Goal: Transaction & Acquisition: Purchase product/service

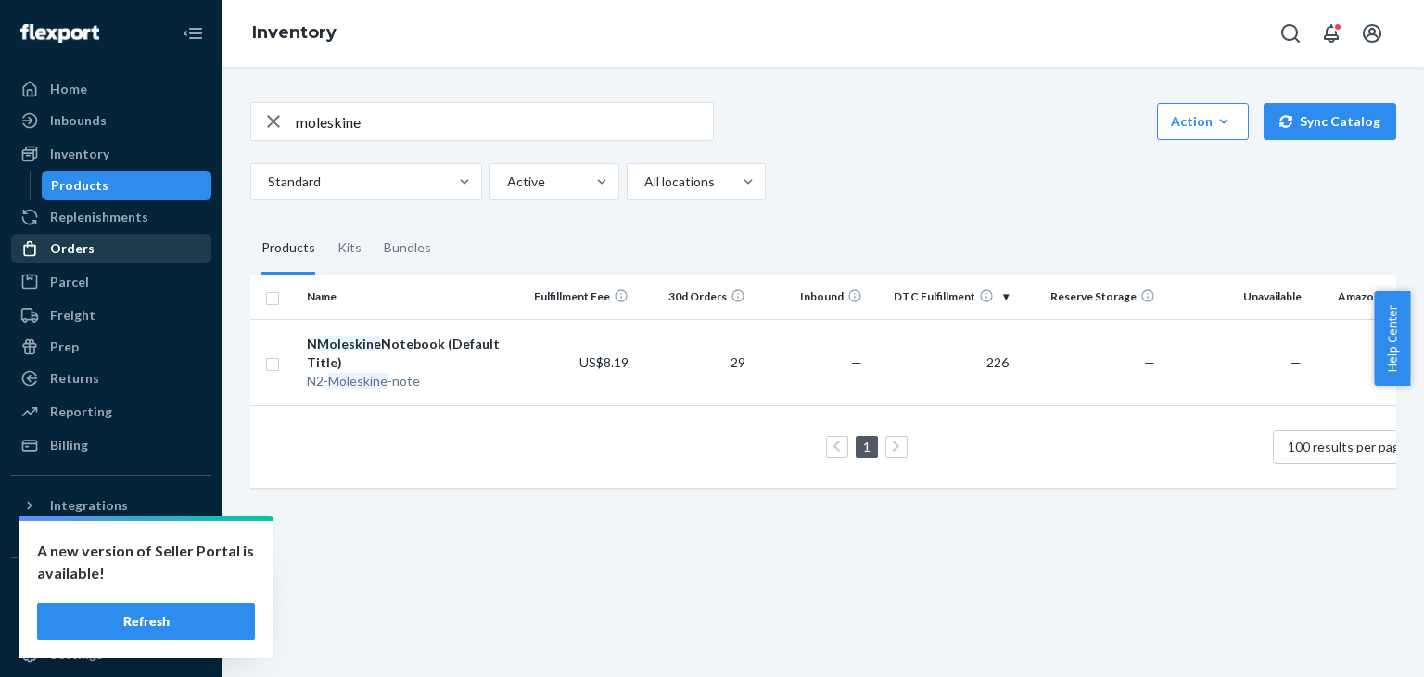
click at [71, 241] on div "Orders" at bounding box center [72, 248] width 45 height 19
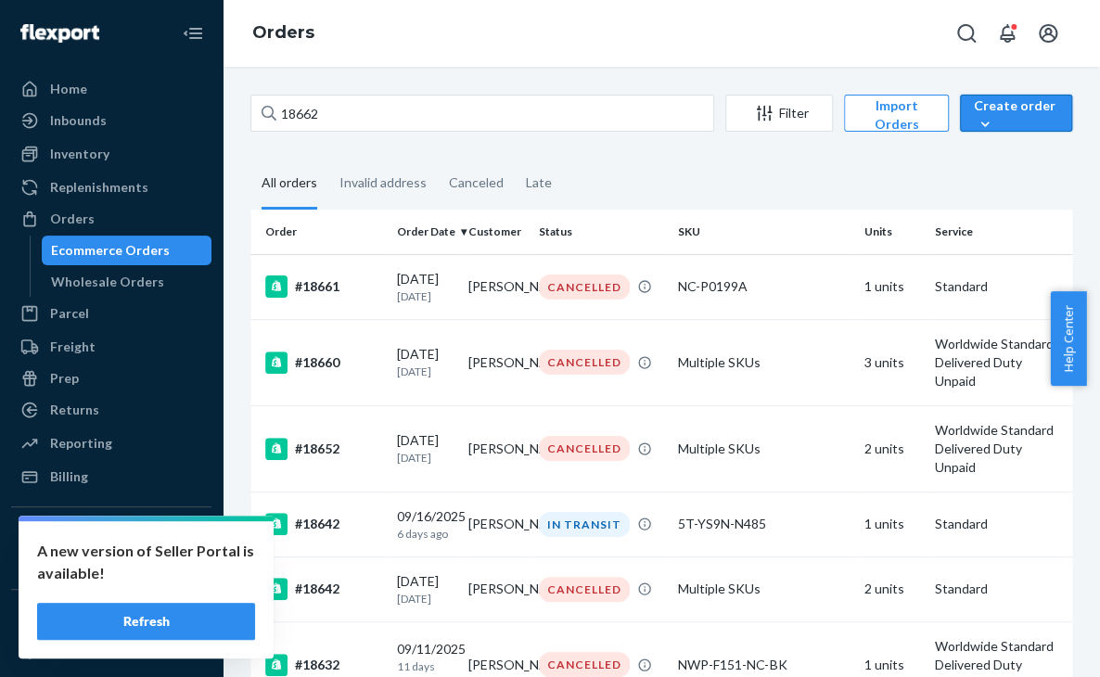
click at [995, 116] on div "Create order" at bounding box center [1016, 114] width 84 height 37
click at [1029, 142] on span "Ecommerce order" at bounding box center [1013, 135] width 102 height 13
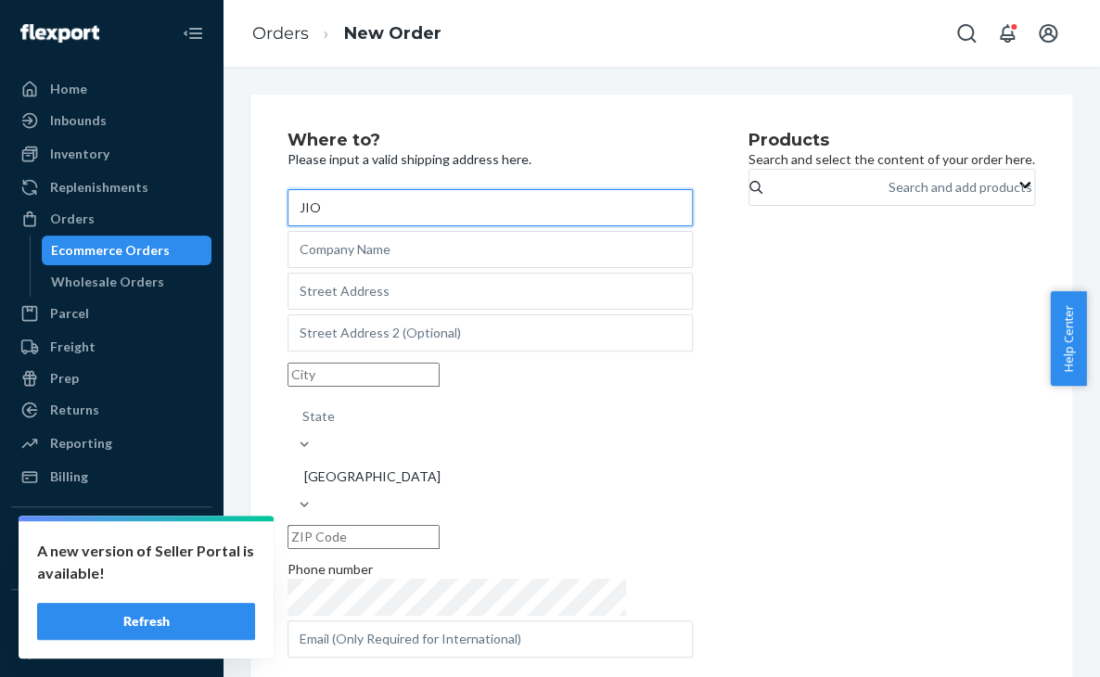
click at [533, 214] on input "JIO" at bounding box center [489, 207] width 405 height 37
drag, startPoint x: 341, startPoint y: 208, endPoint x: 97, endPoint y: 212, distance: 243.9
click at [106, 212] on div "Home Inbounds Shipping Plans Problems Inventory Products Replenishments Orders …" at bounding box center [550, 338] width 1100 height 677
type input "JIO stori"
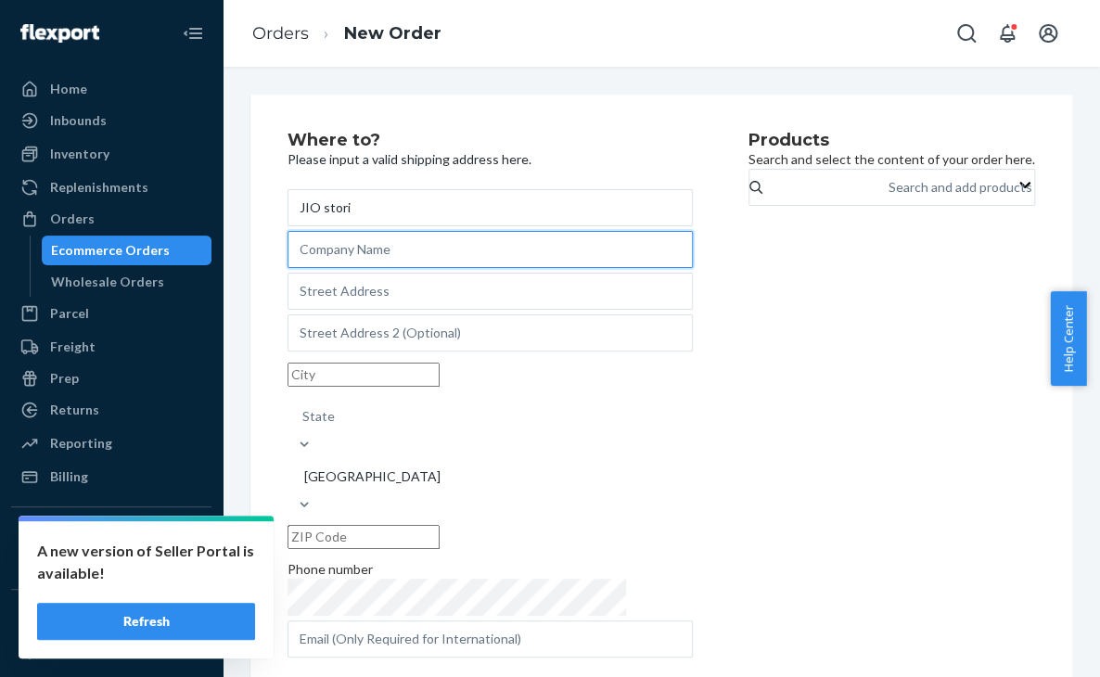
click at [366, 264] on input "text" at bounding box center [489, 249] width 405 height 37
paste input "JIO stori"
type input "JIO stori"
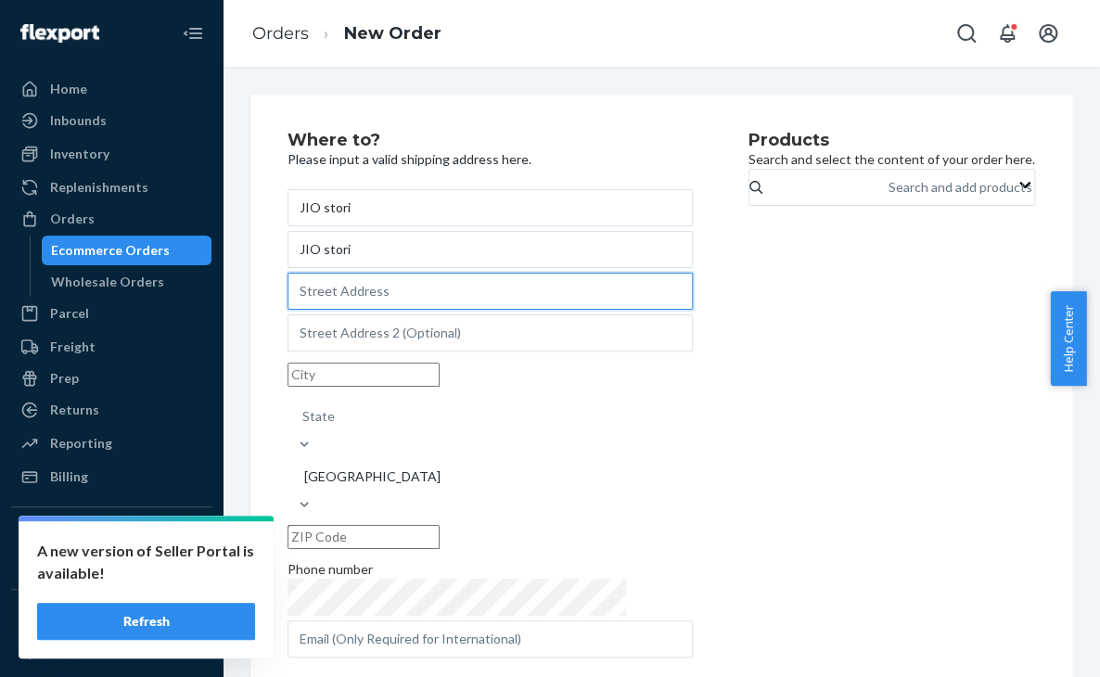
click at [516, 303] on input "text" at bounding box center [489, 291] width 405 height 37
paste input "[GEOGRAPHIC_DATA], [GEOGRAPHIC_DATA],"
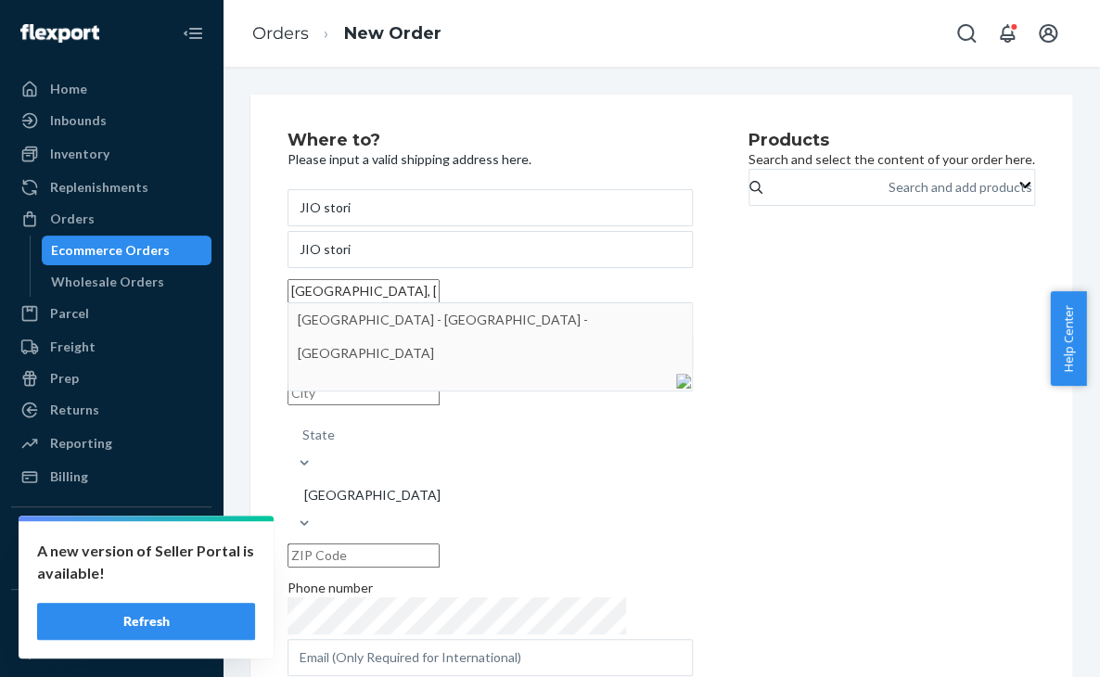
type input "[GEOGRAPHIC_DATA], [GEOGRAPHIC_DATA],"
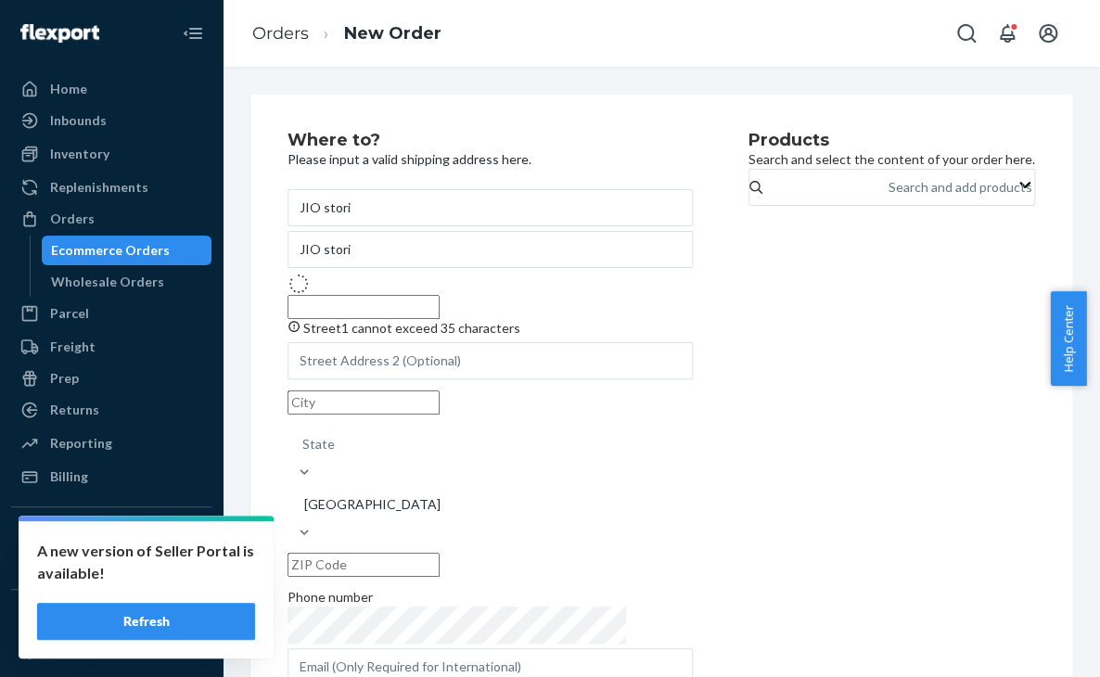
type input "Al Sufouh - [GEOGRAPHIC_DATA]"
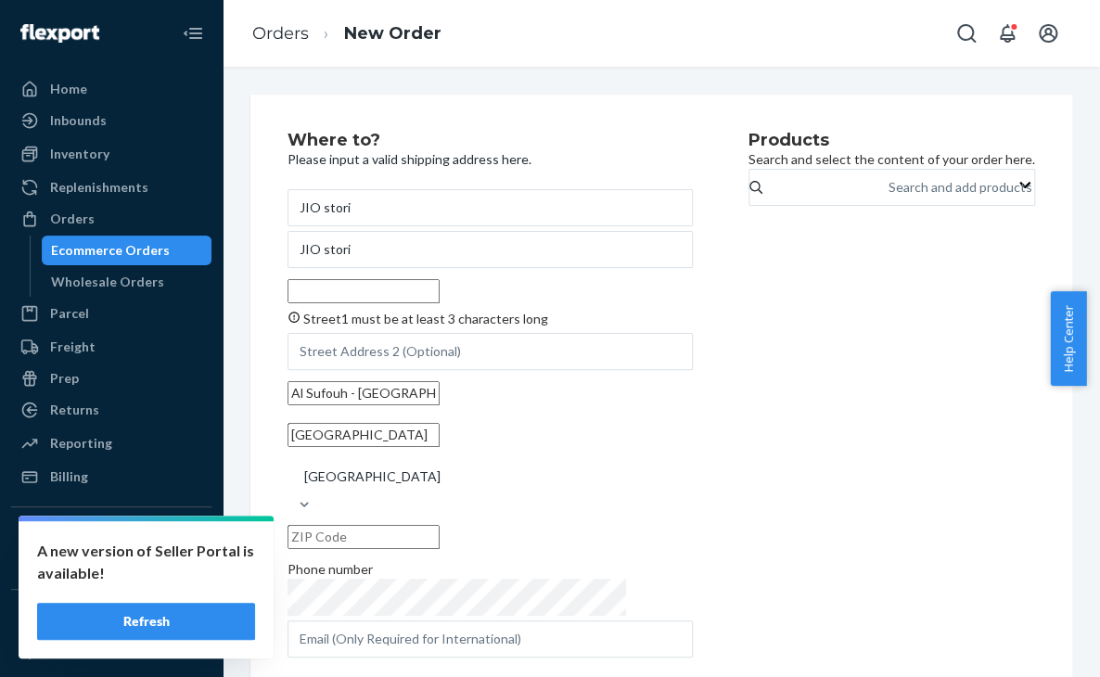
click at [440, 303] on input "Street1 must be at least 3 characters long" at bounding box center [363, 291] width 152 height 24
paste input "[GEOGRAPHIC_DATA],"
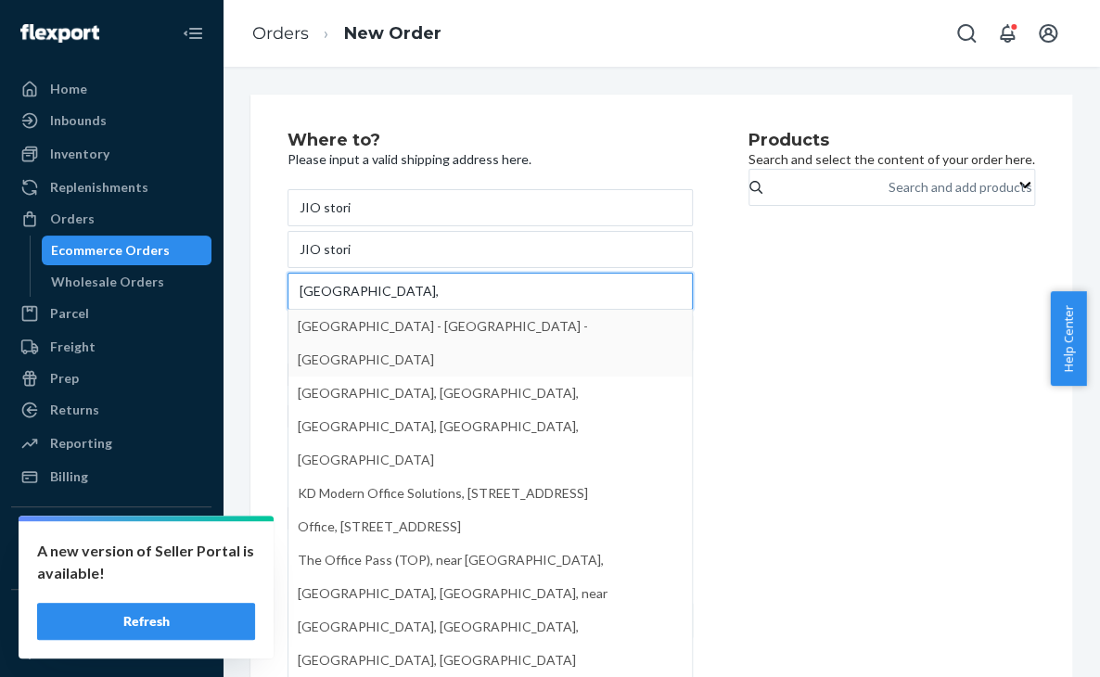
type input "[GEOGRAPHIC_DATA],"
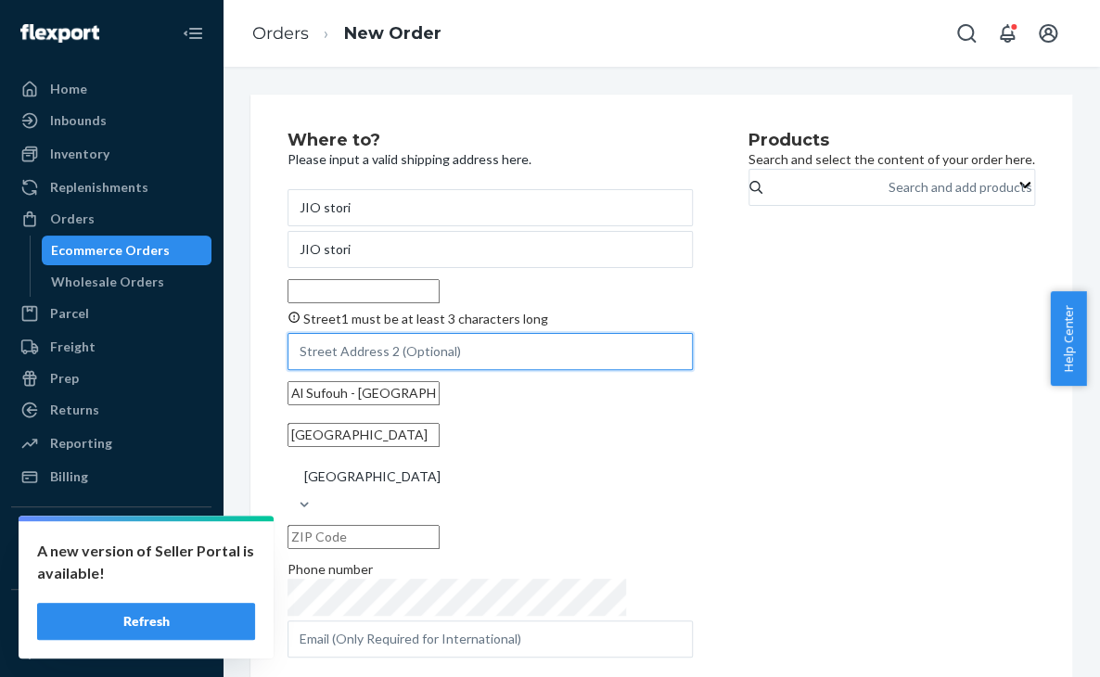
click at [401, 370] on input "text" at bounding box center [489, 351] width 405 height 37
paste input "[GEOGRAPHIC_DATA], [GEOGRAPHIC_DATA]"
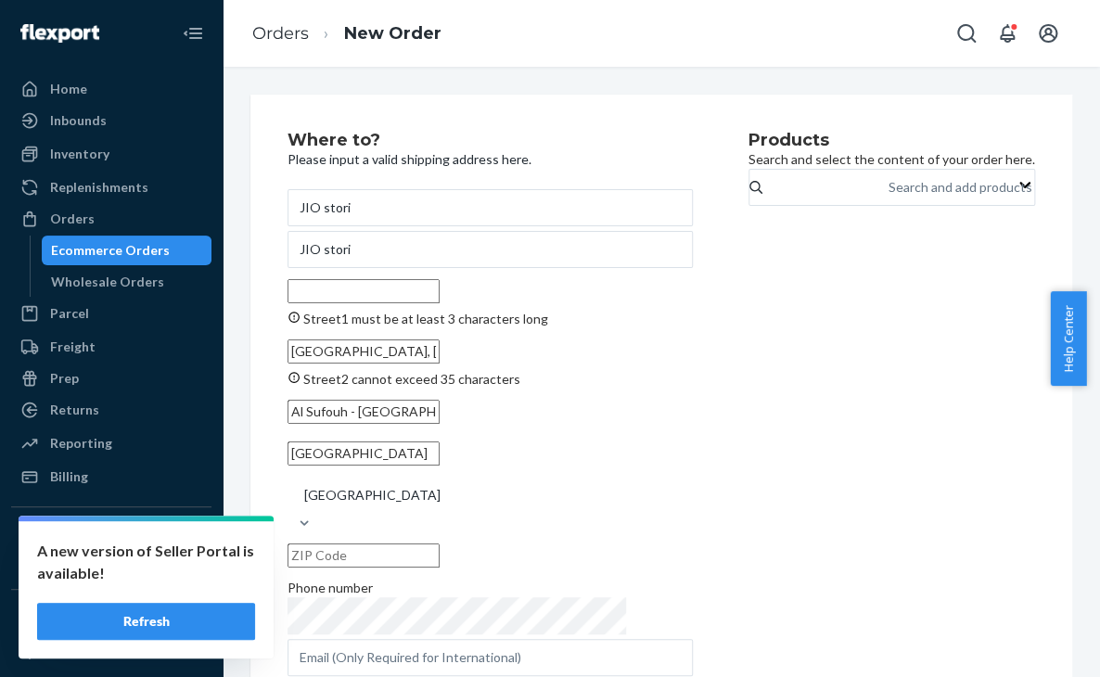
drag, startPoint x: 414, startPoint y: 384, endPoint x: 223, endPoint y: 370, distance: 191.5
click at [223, 370] on div "Where to? Please input a valid shipping address here. JIO stori JIO stori Stree…" at bounding box center [661, 372] width 877 height 610
type input "[GEOGRAPHIC_DATA], [GEOGRAPHIC_DATA]"
click at [351, 300] on input "Street1 must be at least 3 characters long" at bounding box center [363, 291] width 152 height 24
paste input "[GEOGRAPHIC_DATA]"
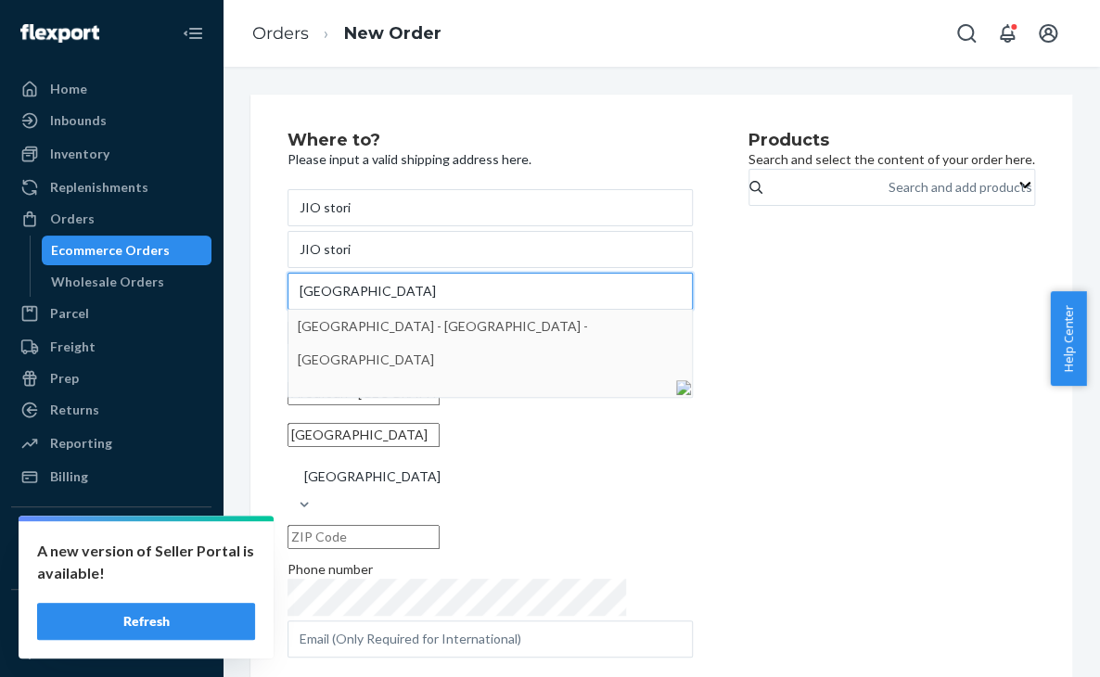
click at [304, 306] on input "[GEOGRAPHIC_DATA]" at bounding box center [489, 291] width 405 height 37
type input "[GEOGRAPHIC_DATA]"
click at [628, 427] on div "Where to? Please input a valid shipping address here. JIO stori JIO stori Arjaa…" at bounding box center [517, 397] width 461 height 530
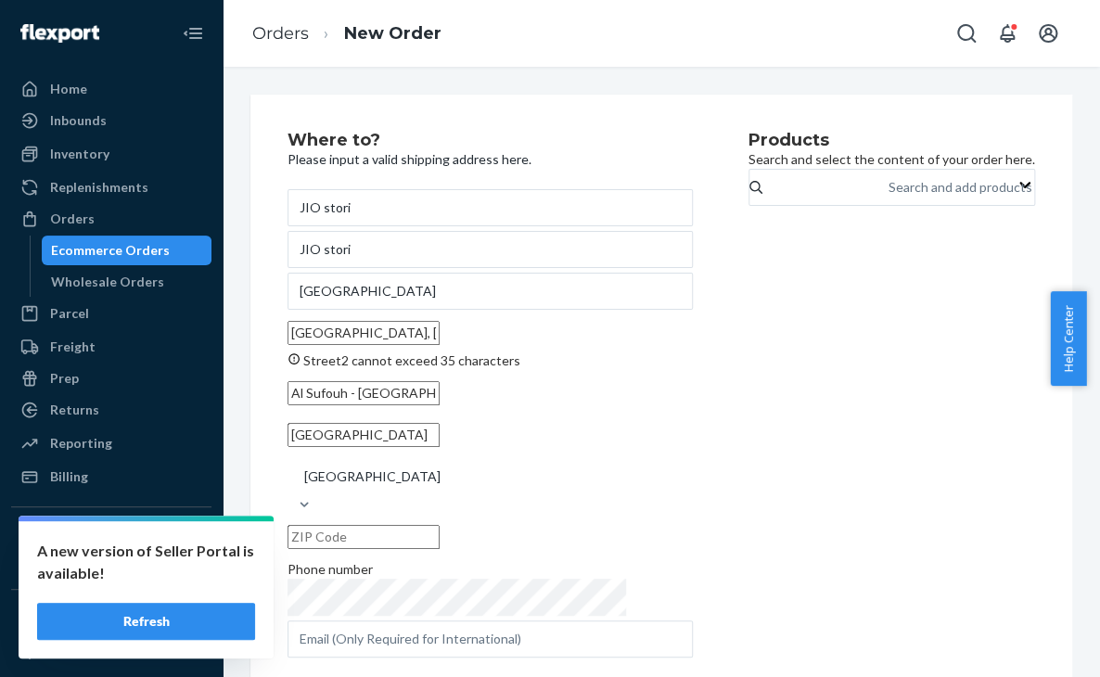
drag, startPoint x: 421, startPoint y: 358, endPoint x: -1, endPoint y: 313, distance: 424.3
click at [0, 313] on html "A new version of Seller Portal is available! Refresh Home Inbounds Shipping Pla…" at bounding box center [550, 338] width 1100 height 677
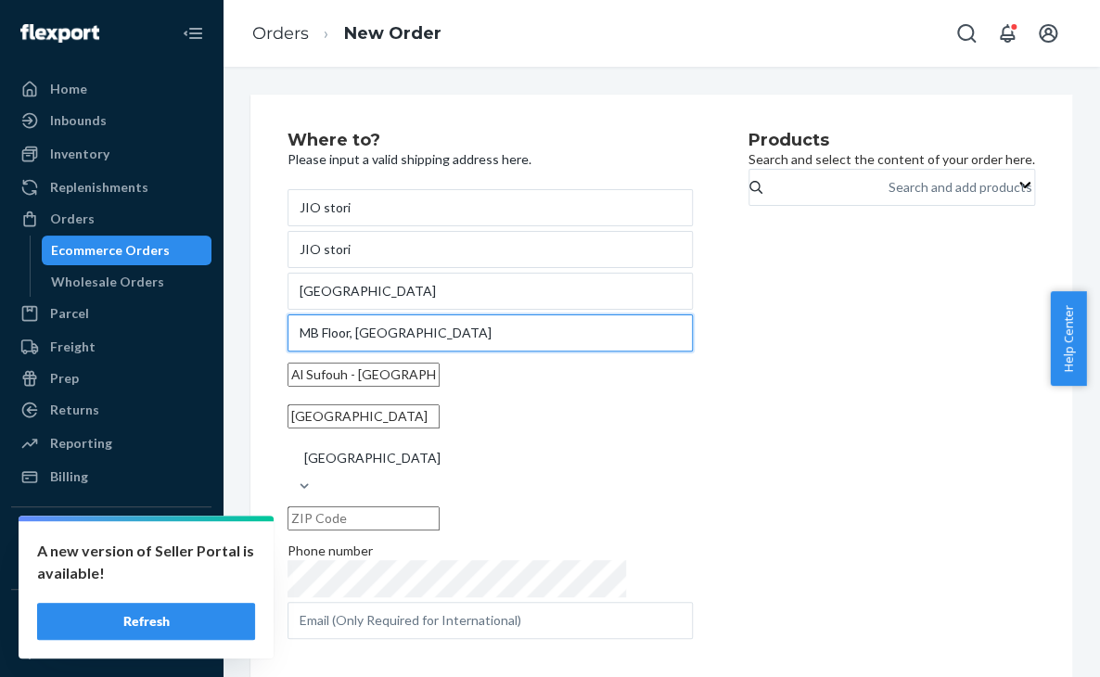
type input "MB Floor, [GEOGRAPHIC_DATA]"
click at [794, 438] on div "Products Search and select the content of your order here. Search and add produ…" at bounding box center [891, 388] width 287 height 512
click at [749, 385] on div "Products Search and select the content of your order here. Search and add produ…" at bounding box center [891, 388] width 287 height 512
click at [812, 647] on div "Where to? Please input a valid shipping address here. JIO stori JIO stori Arjaa…" at bounding box center [661, 388] width 822 height 586
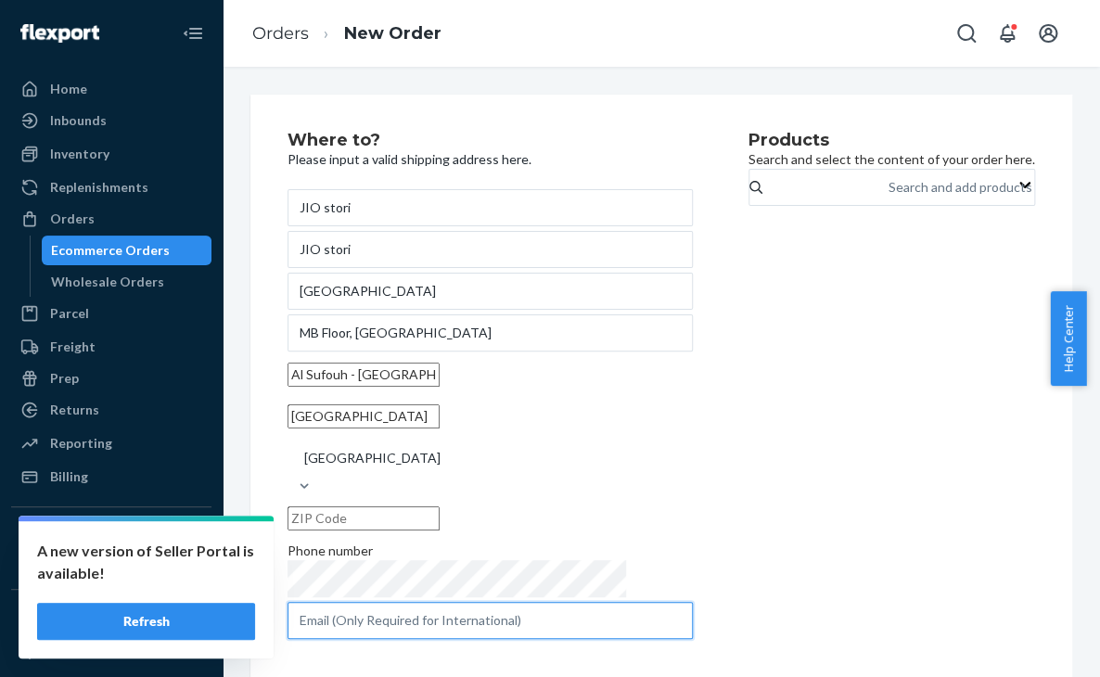
click at [474, 602] on input "text" at bounding box center [489, 620] width 405 height 37
paste input "[EMAIL_ADDRESS][DOMAIN_NAME]"
type input "[EMAIL_ADDRESS][DOMAIN_NAME]"
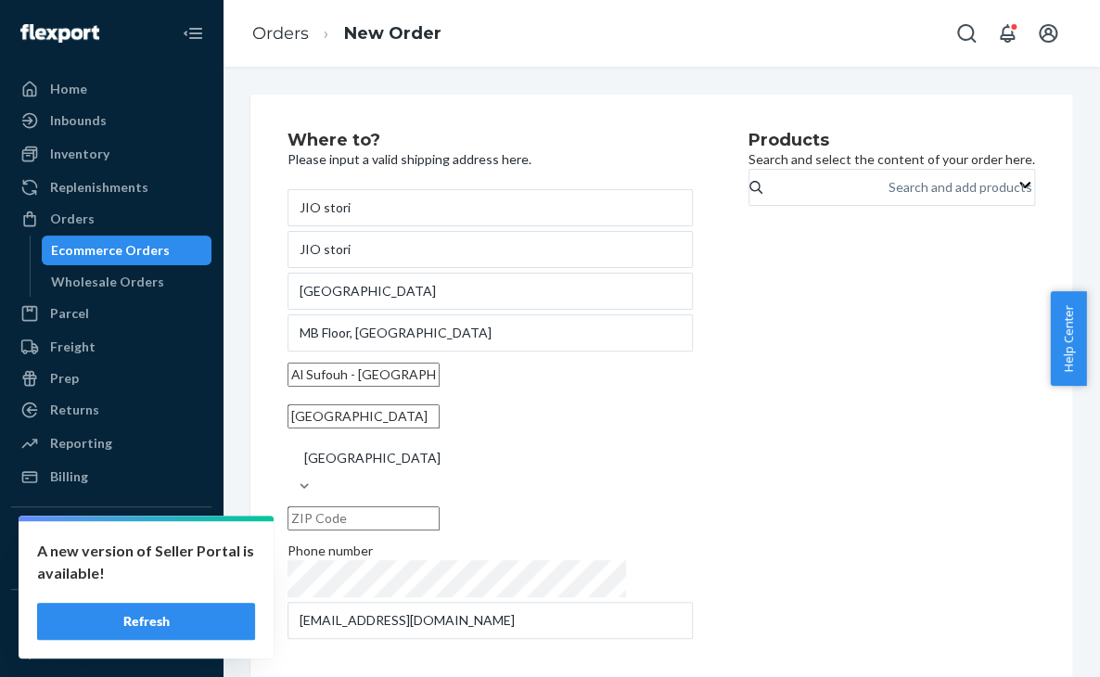
click at [816, 489] on div "Products Search and select the content of your order here. Search and add produ…" at bounding box center [891, 388] width 287 height 512
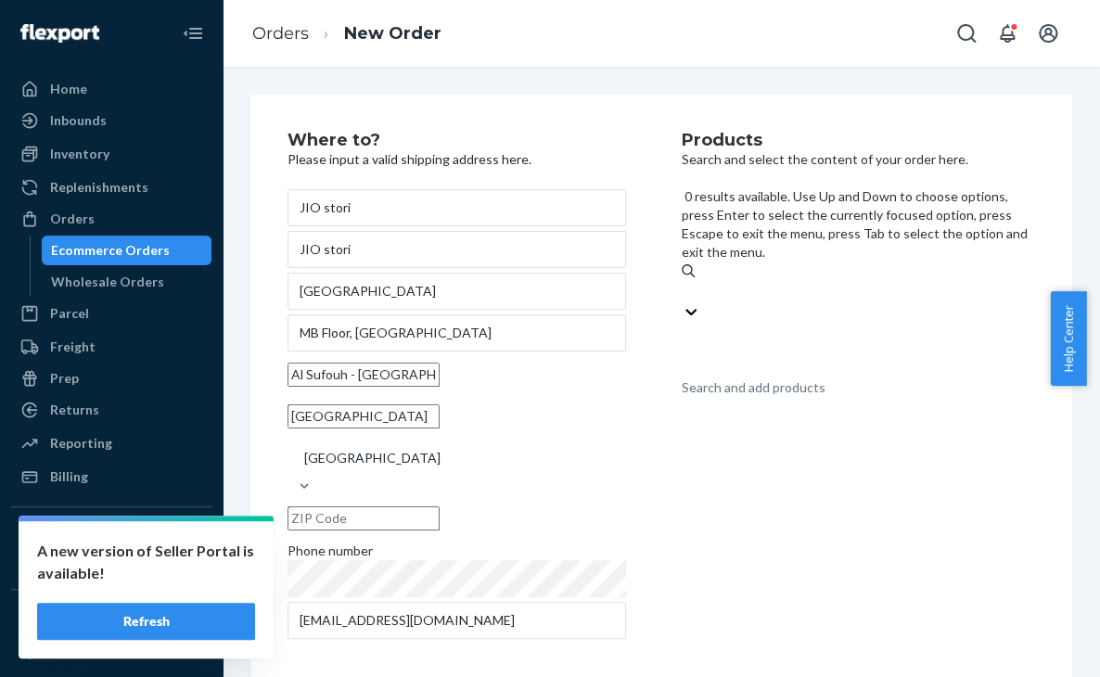
click at [825, 378] on div "Search and add products" at bounding box center [754, 387] width 144 height 19
click at [683, 282] on input "0 results available. Use Up and Down to choose options, press Enter to select t…" at bounding box center [683, 291] width 2 height 19
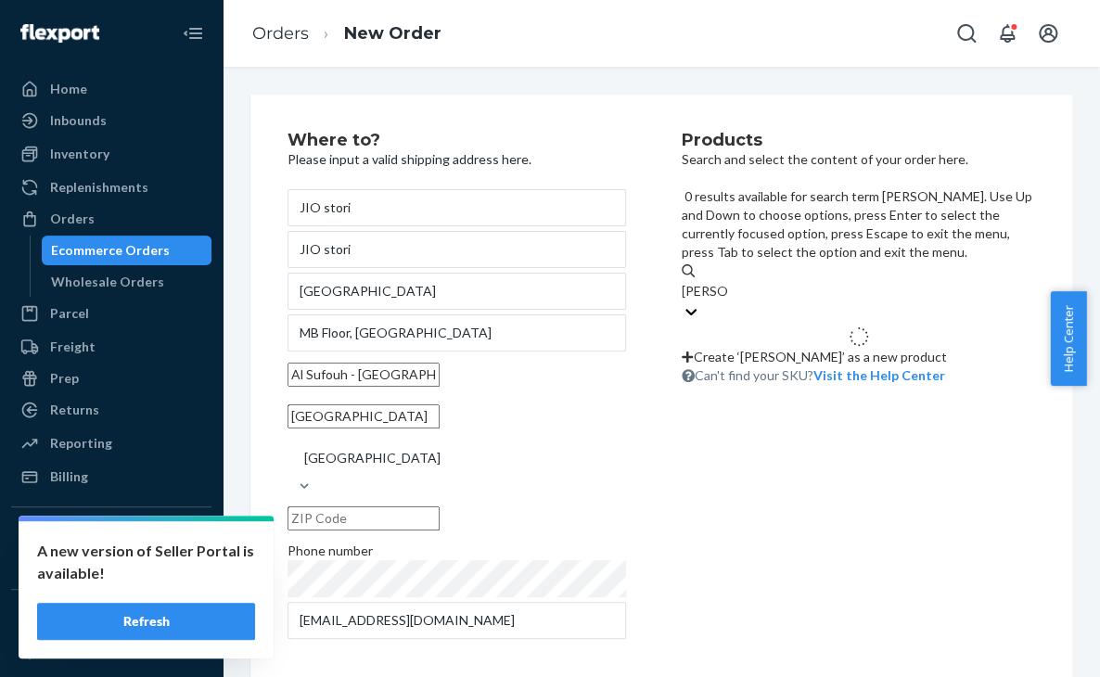
type input "moleskin"
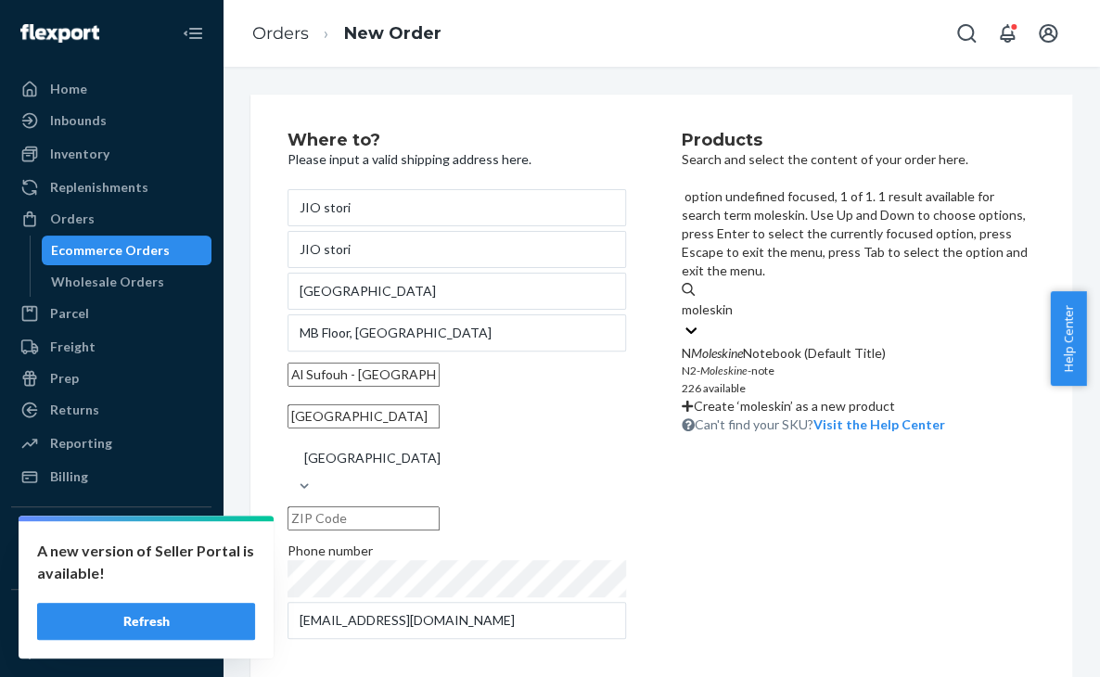
click at [846, 344] on div "N Moleskine Notebook (Default Title)" at bounding box center [858, 353] width 353 height 19
click at [734, 300] on input "moleskin" at bounding box center [708, 309] width 53 height 19
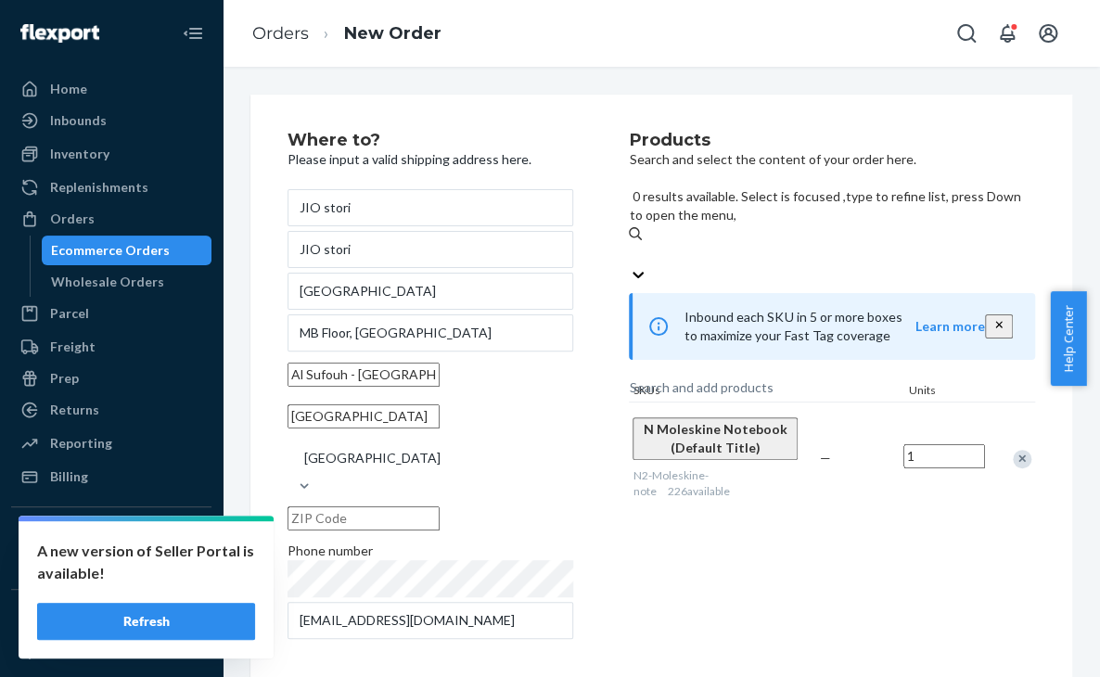
click at [917, 444] on input "1" at bounding box center [944, 456] width 82 height 24
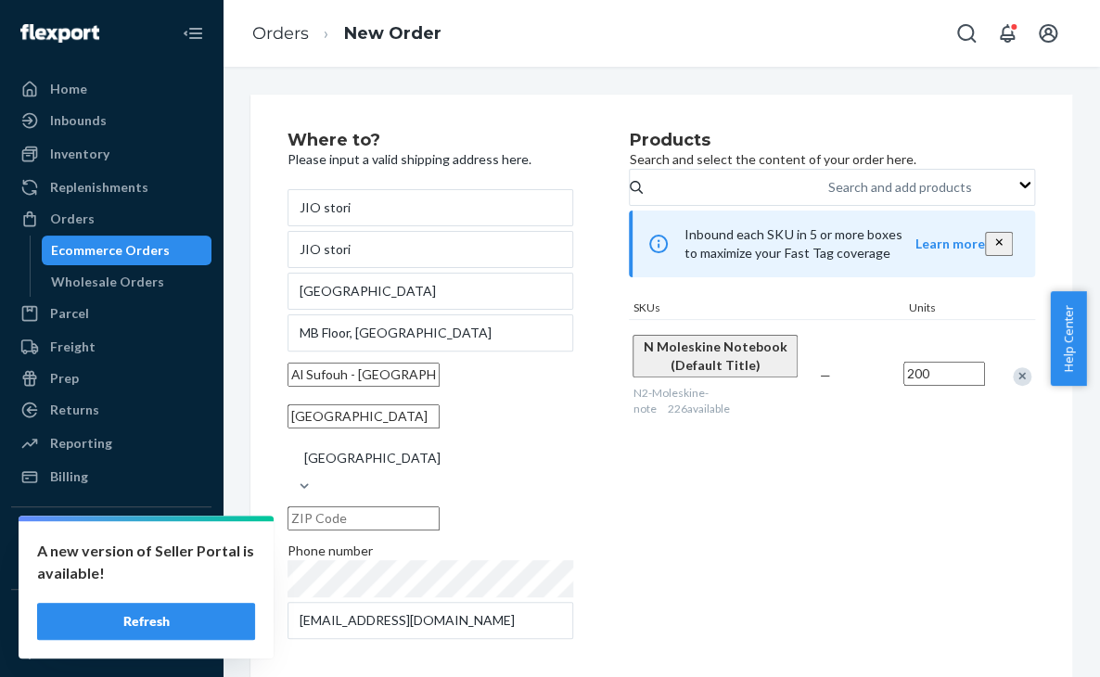
type input "200"
click at [976, 462] on div "Products Search and select the content of your order here. Search and add produ…" at bounding box center [832, 388] width 406 height 512
click at [834, 539] on div "Products Search and select the content of your order here. Search and add produ…" at bounding box center [832, 388] width 406 height 512
click at [395, 253] on input "JIO stori" at bounding box center [430, 249] width 286 height 37
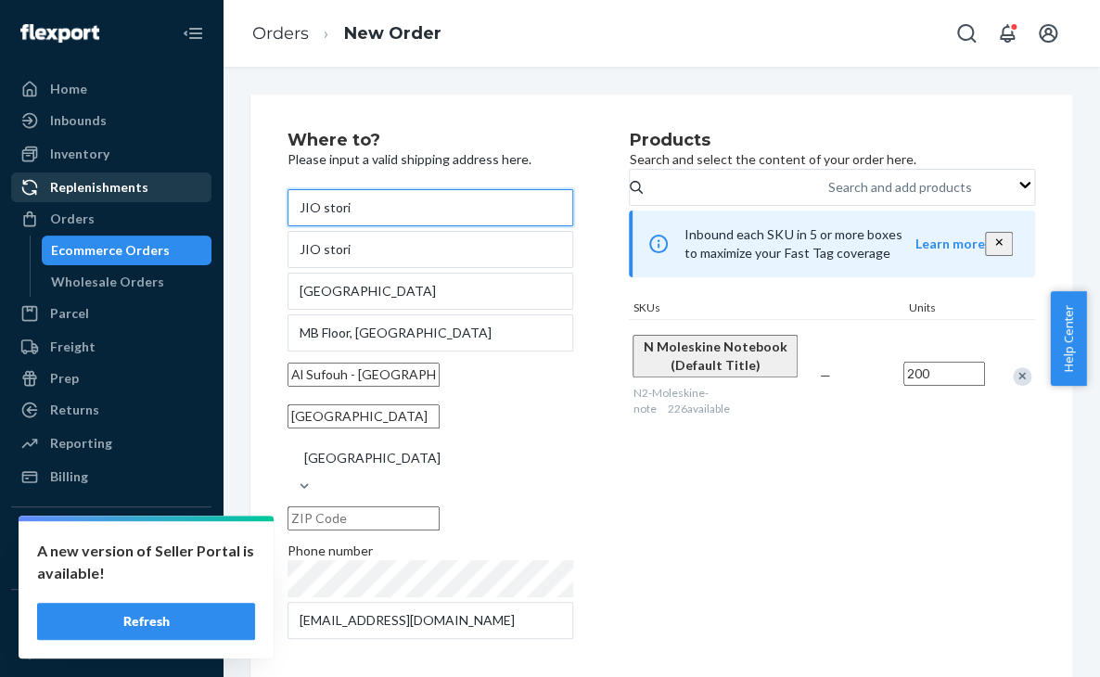
drag, startPoint x: 397, startPoint y: 208, endPoint x: 67, endPoint y: 185, distance: 330.9
click at [68, 185] on div "Home Inbounds Shipping Plans Problems Inventory Products Replenishments Orders …" at bounding box center [550, 338] width 1100 height 677
type input "[PERSON_NAME]"
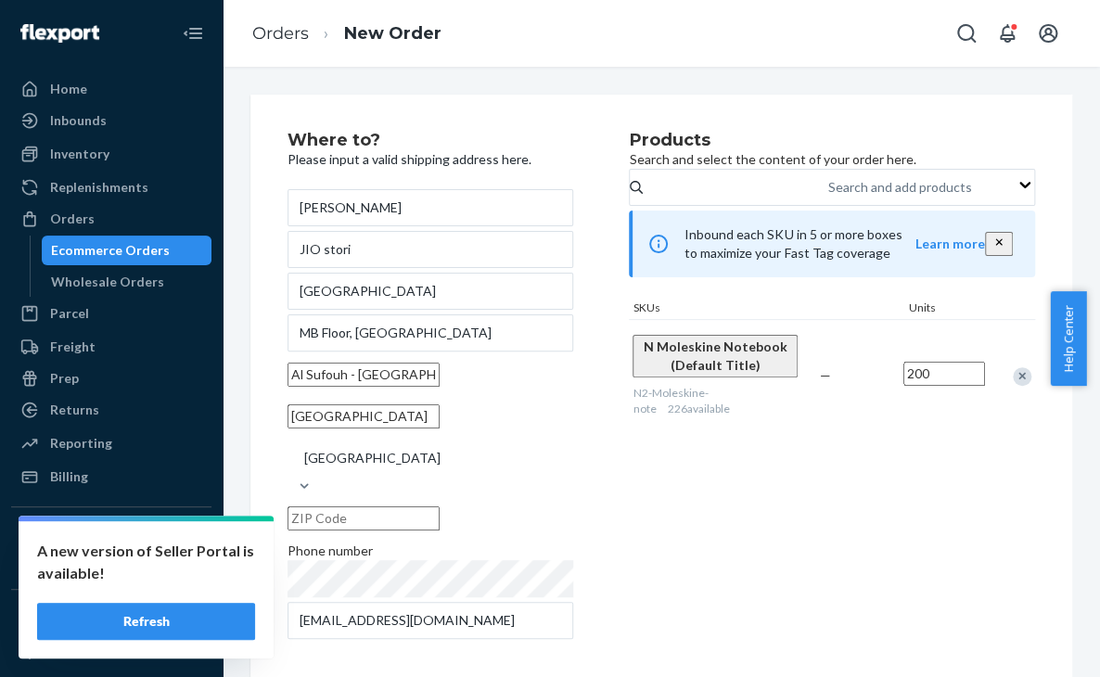
click at [775, 493] on div "Products Search and select the content of your order here. Search and add produ…" at bounding box center [832, 388] width 406 height 512
drag, startPoint x: 467, startPoint y: 609, endPoint x: 505, endPoint y: 564, distance: 59.2
click at [469, 609] on input "[EMAIL_ADDRESS][DOMAIN_NAME]" at bounding box center [430, 620] width 286 height 37
click at [754, 553] on div "Products Search and select the content of your order here. Search and add produ…" at bounding box center [832, 388] width 406 height 512
click at [440, 506] on input "text" at bounding box center [363, 518] width 152 height 24
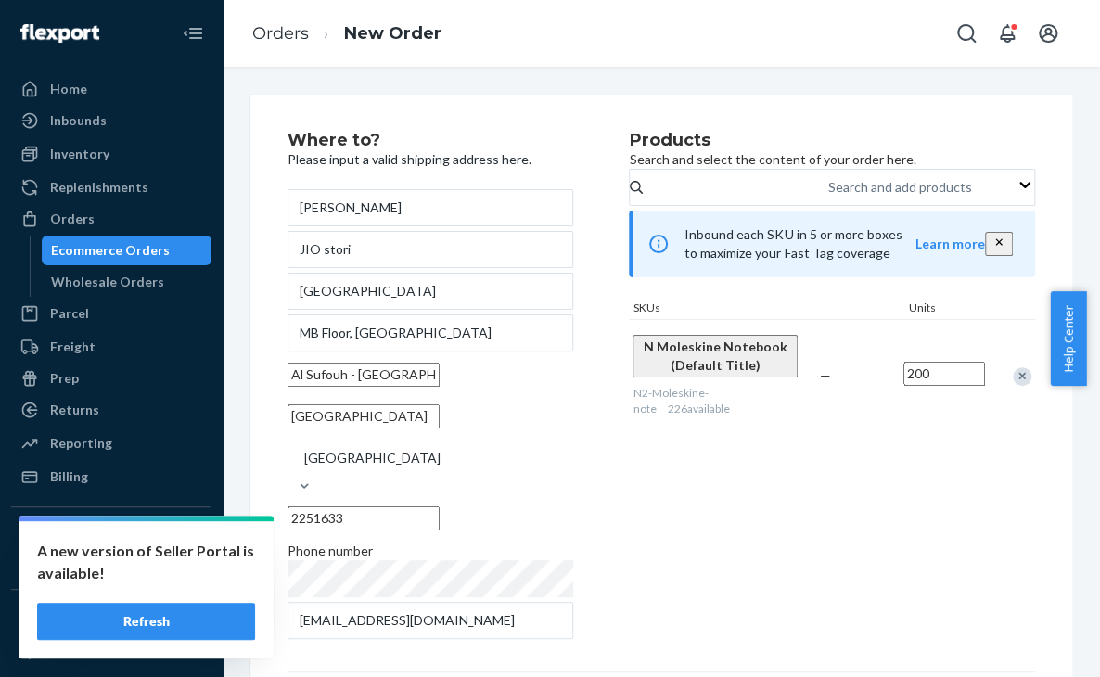
type input "2251633"
click at [675, 548] on div "Products Search and select the content of your order here. Search and add produ…" at bounding box center [832, 388] width 406 height 512
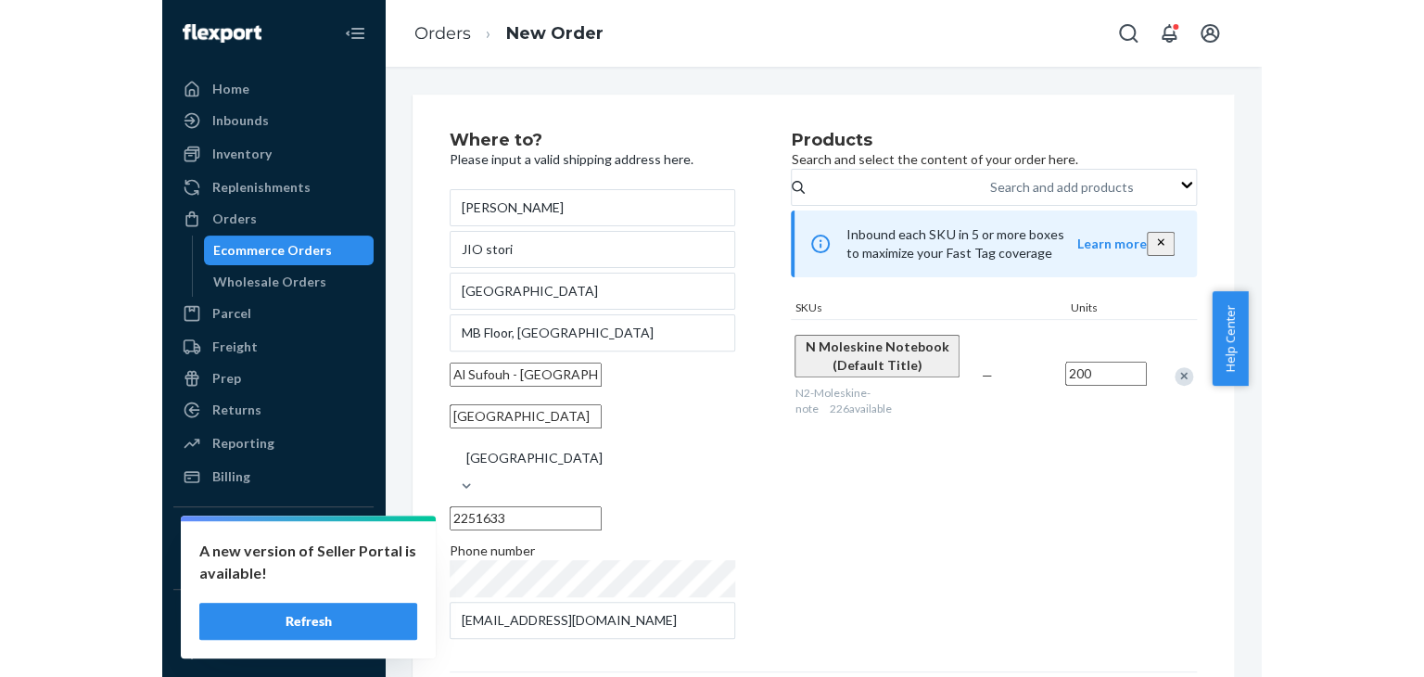
scroll to position [241, 0]
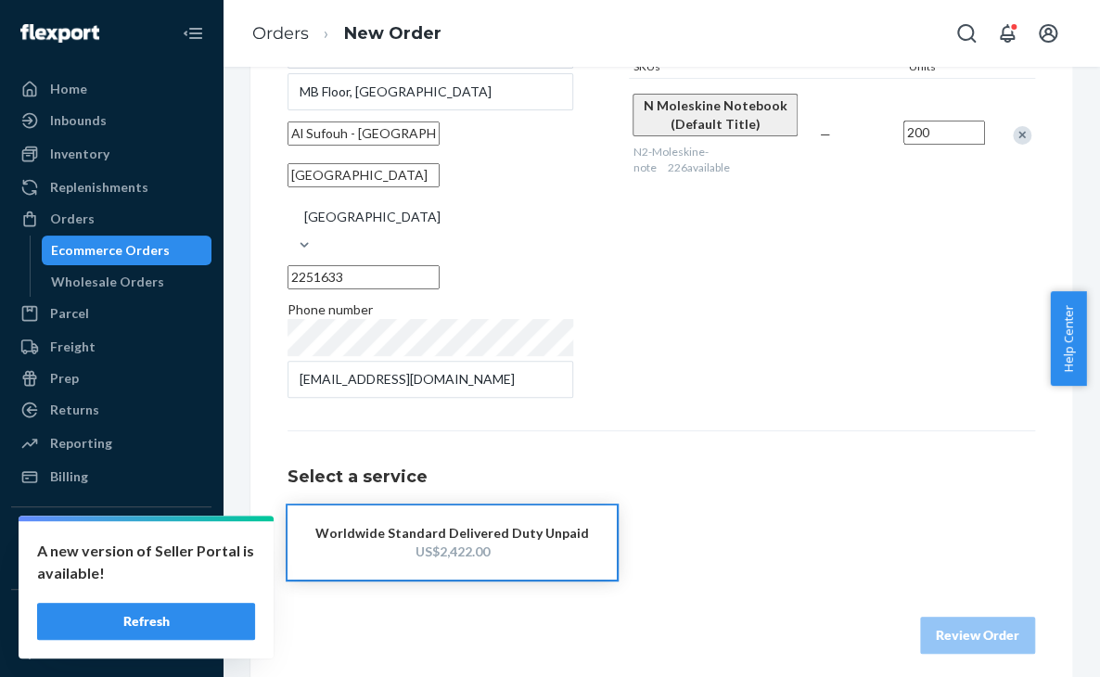
click at [722, 476] on div "Select a service Worldwide Standard Delivered Duty Unpaid US$2,422.00" at bounding box center [660, 504] width 747 height 149
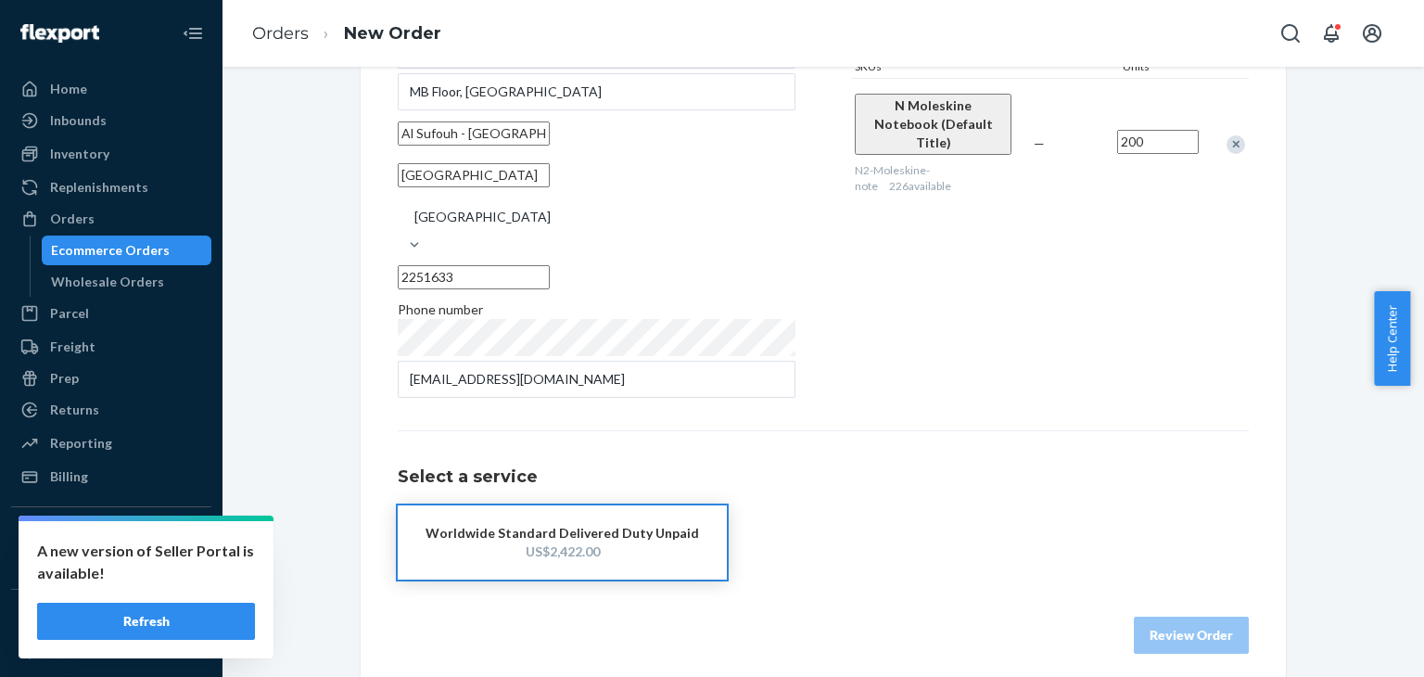
drag, startPoint x: 885, startPoint y: 485, endPoint x: 345, endPoint y: 396, distance: 547.0
click at [886, 485] on div "Select a service Worldwide Standard Delivered Duty Unpaid US$2,422.00" at bounding box center [823, 504] width 851 height 149
